Goal: Task Accomplishment & Management: Use online tool/utility

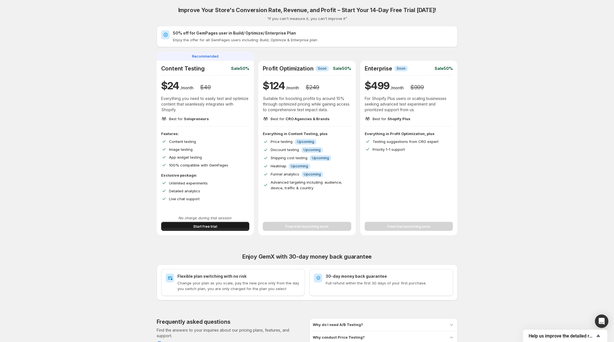
click at [228, 229] on button "Start free trial" at bounding box center [205, 226] width 88 height 9
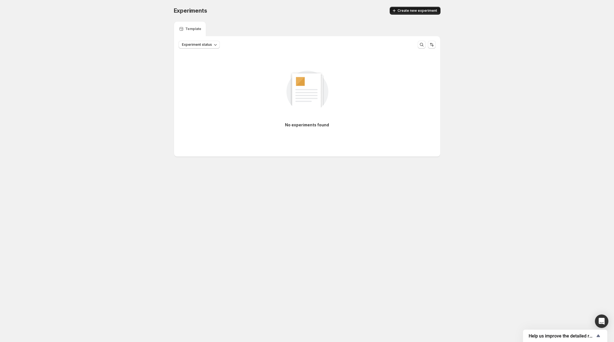
click at [424, 7] on button "Create new experiment" at bounding box center [415, 11] width 51 height 8
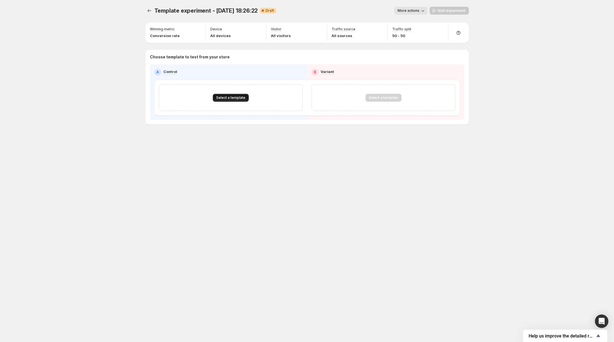
click at [232, 98] on span "Select a template" at bounding box center [230, 98] width 29 height 4
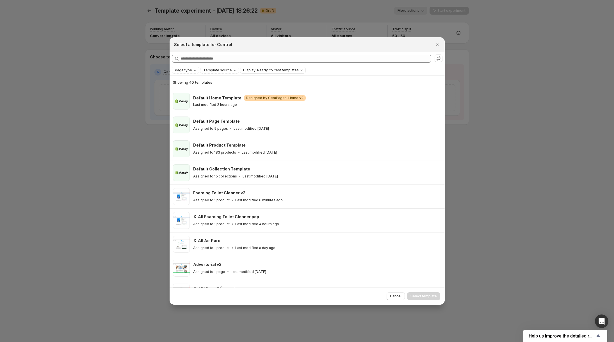
click at [206, 65] on div "Page type Template source Display: Ready-to-test templates Clear all" at bounding box center [307, 70] width 275 height 10
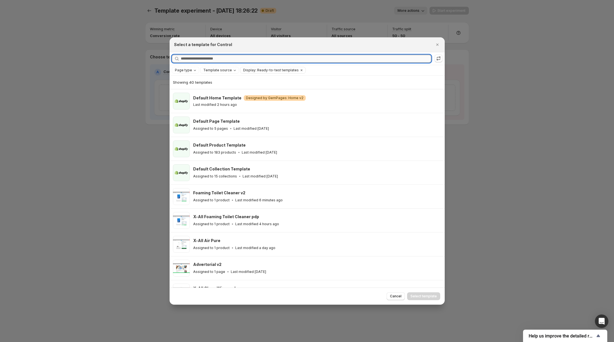
click at [211, 58] on input "Searching all templates" at bounding box center [306, 59] width 251 height 8
click at [190, 72] on span "Page type" at bounding box center [183, 70] width 17 height 4
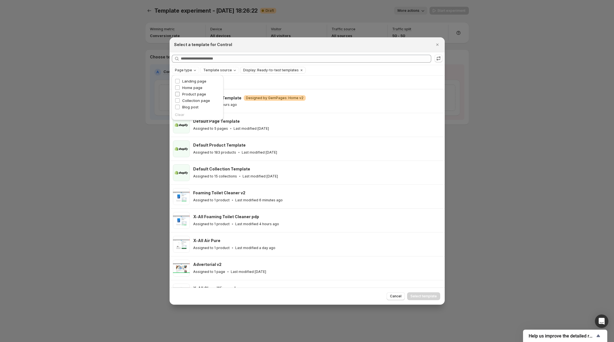
drag, startPoint x: 190, startPoint y: 80, endPoint x: 188, endPoint y: 96, distance: 16.4
click at [188, 96] on ul "Landing page Home page Product page Collection page Blog post" at bounding box center [197, 94] width 45 height 32
click at [190, 95] on span "Product page" at bounding box center [194, 94] width 24 height 4
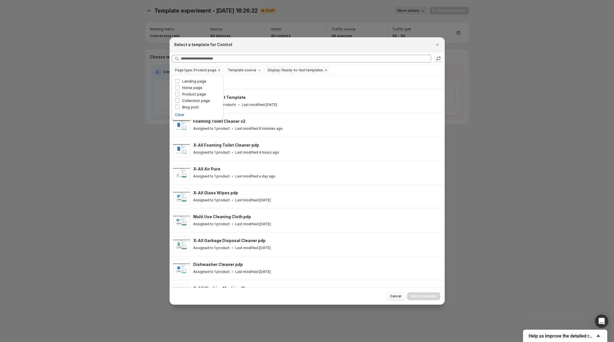
click at [319, 79] on div "Showing 20 templates" at bounding box center [307, 82] width 269 height 13
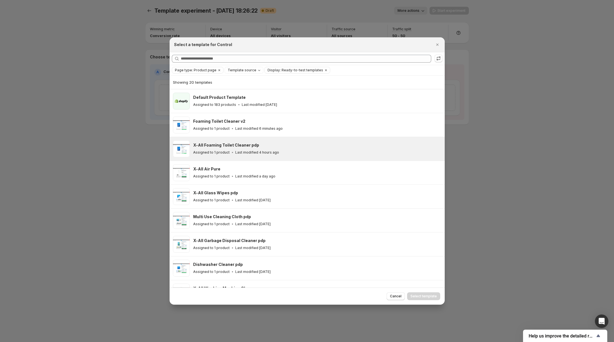
click at [247, 155] on div "Assigned to 1 product Last modified 4 hours ago" at bounding box center [316, 153] width 247 height 6
click at [429, 297] on span "Select template" at bounding box center [424, 296] width 26 height 4
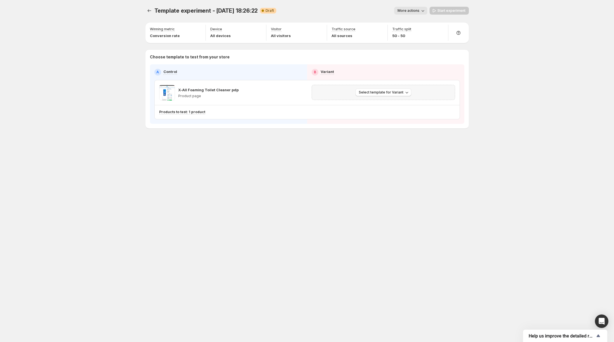
click at [355, 95] on div "Select template for Variant" at bounding box center [383, 92] width 136 height 8
click at [375, 93] on span "Select template for Variant" at bounding box center [381, 92] width 45 height 4
click at [374, 104] on span "Select an existing template" at bounding box center [379, 104] width 47 height 4
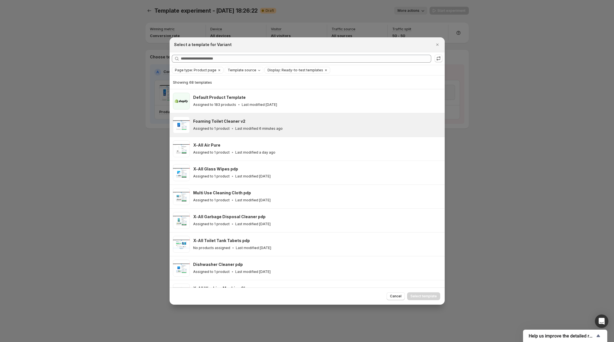
click at [255, 119] on div "Foaming Toilet Cleaner v2" at bounding box center [316, 122] width 247 height 6
click at [416, 296] on span "Select template" at bounding box center [424, 296] width 26 height 4
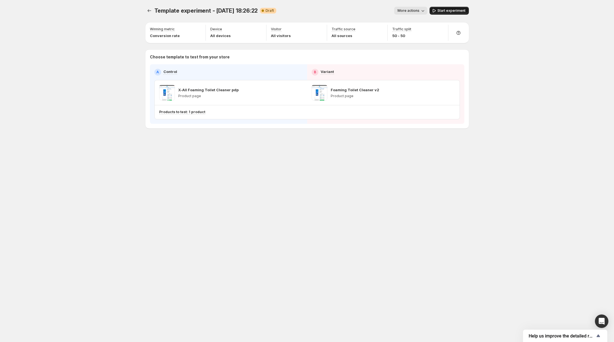
click at [454, 7] on button "Start experiment" at bounding box center [449, 11] width 39 height 8
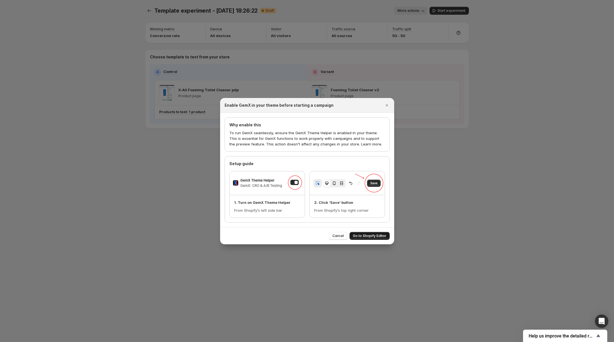
click at [363, 235] on span "Go to Shopify Editor" at bounding box center [369, 236] width 33 height 4
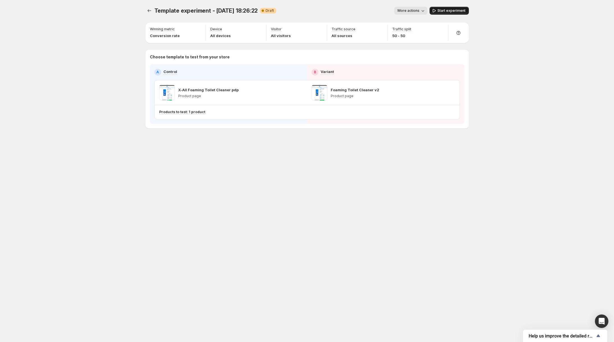
click at [448, 14] on button "Start experiment" at bounding box center [449, 11] width 39 height 8
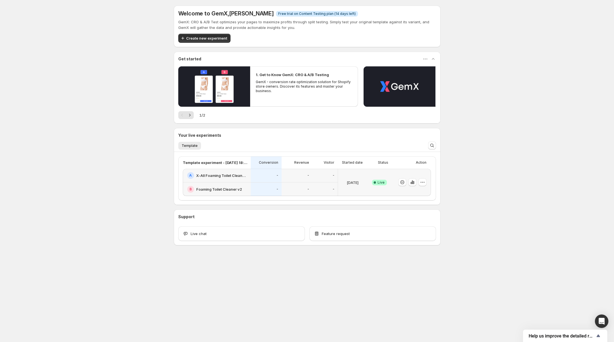
click at [314, 186] on div "-" at bounding box center [325, 190] width 25 height 14
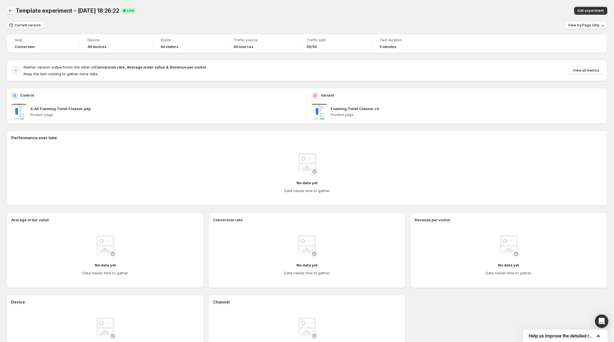
click at [13, 10] on icon "Back" at bounding box center [11, 11] width 6 height 6
